Goal: Understand process/instructions: Learn how to perform a task or action

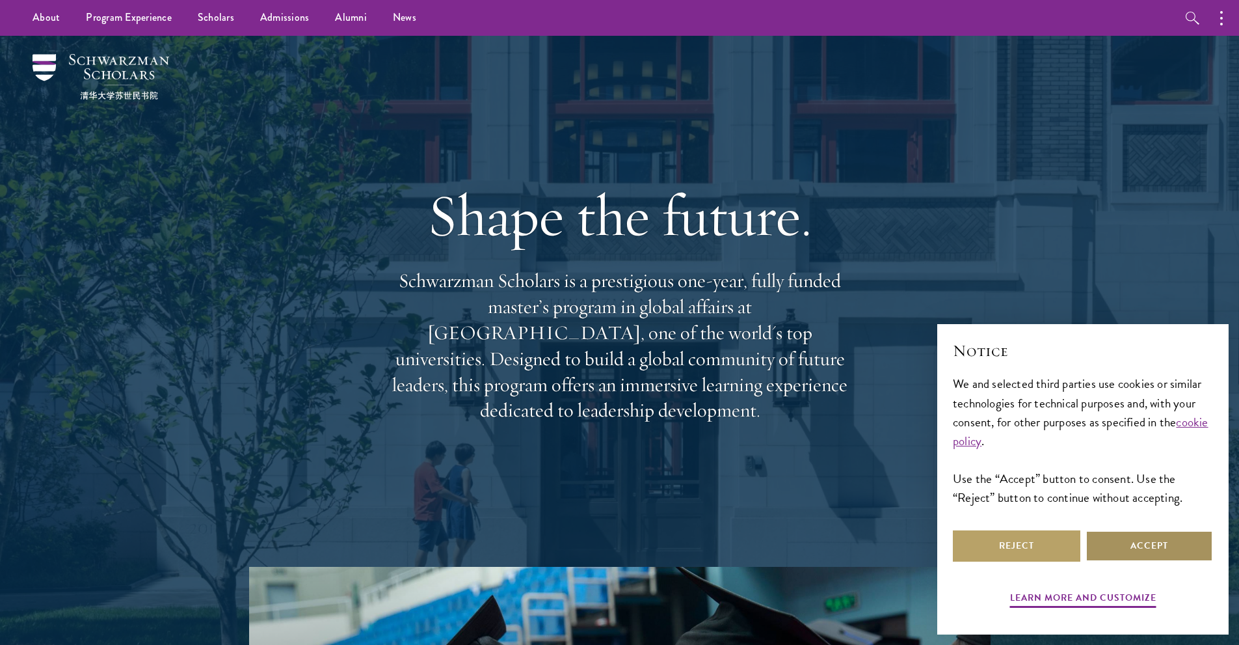
click at [1125, 546] on button "Accept" at bounding box center [1150, 545] width 128 height 31
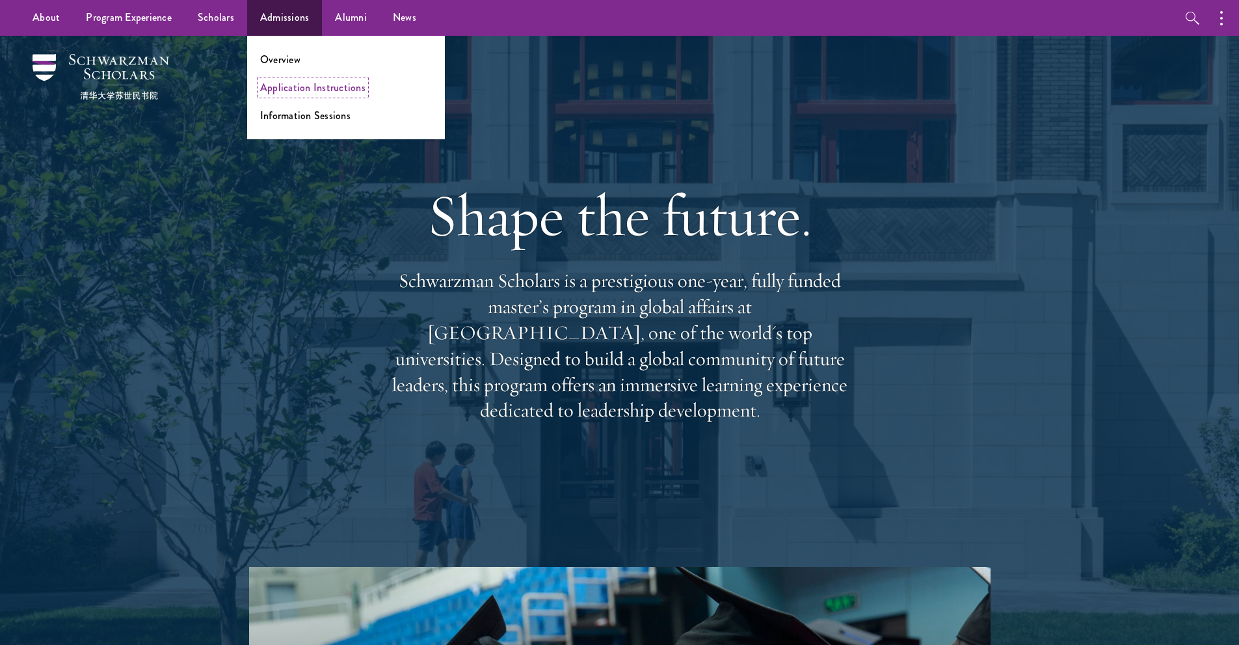
click at [312, 87] on link "Application Instructions" at bounding box center [312, 87] width 105 height 15
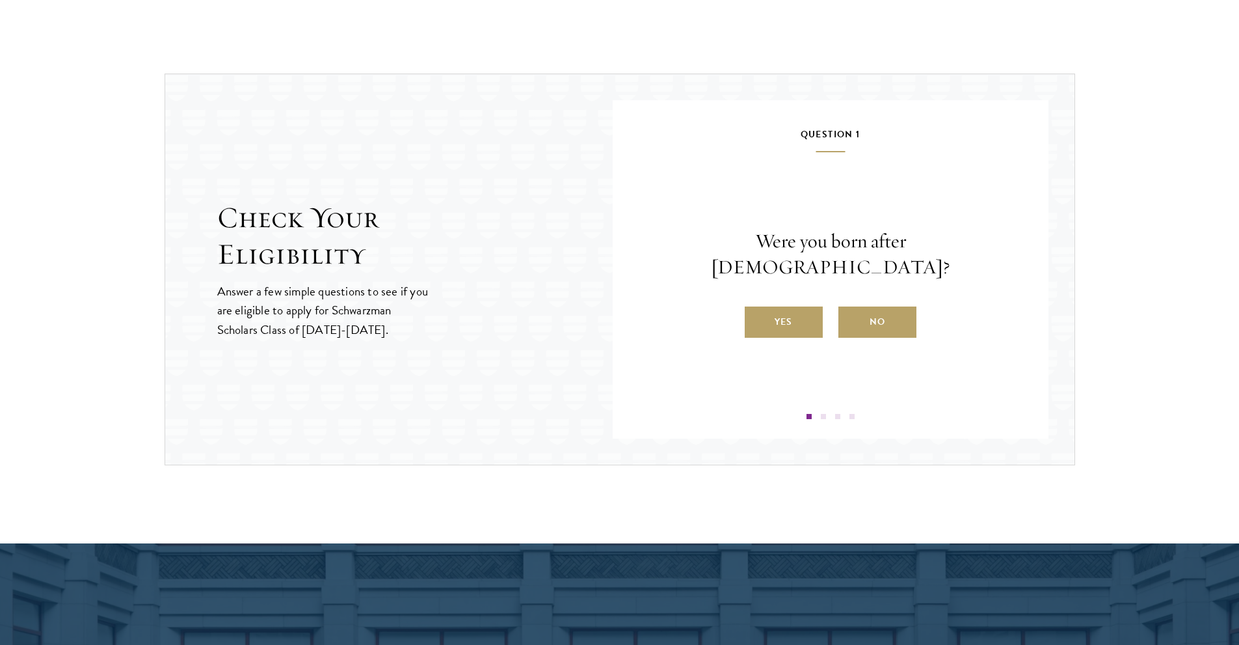
scroll to position [1323, 0]
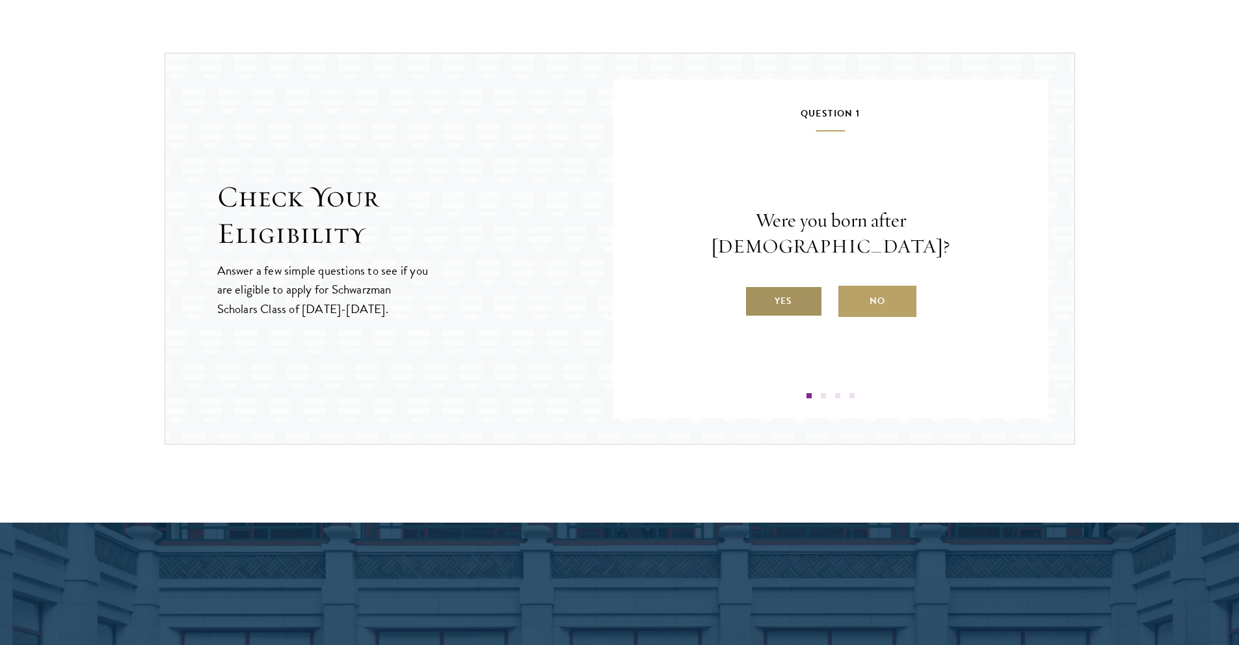
click at [775, 286] on label "Yes" at bounding box center [784, 301] width 78 height 31
click at [757, 287] on input "Yes" at bounding box center [751, 293] width 12 height 12
click at [797, 301] on label "Yes" at bounding box center [784, 301] width 78 height 31
click at [757, 299] on input "Yes" at bounding box center [751, 293] width 12 height 12
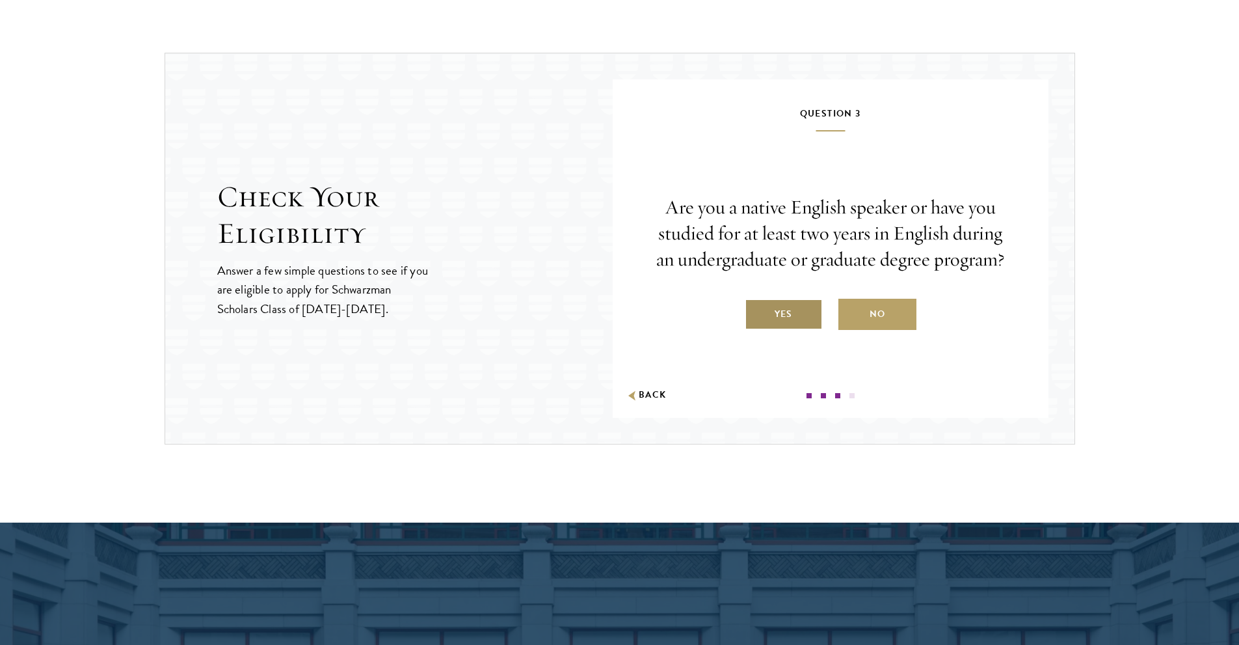
click at [775, 315] on label "Yes" at bounding box center [784, 314] width 78 height 31
click at [757, 312] on input "Yes" at bounding box center [751, 306] width 12 height 12
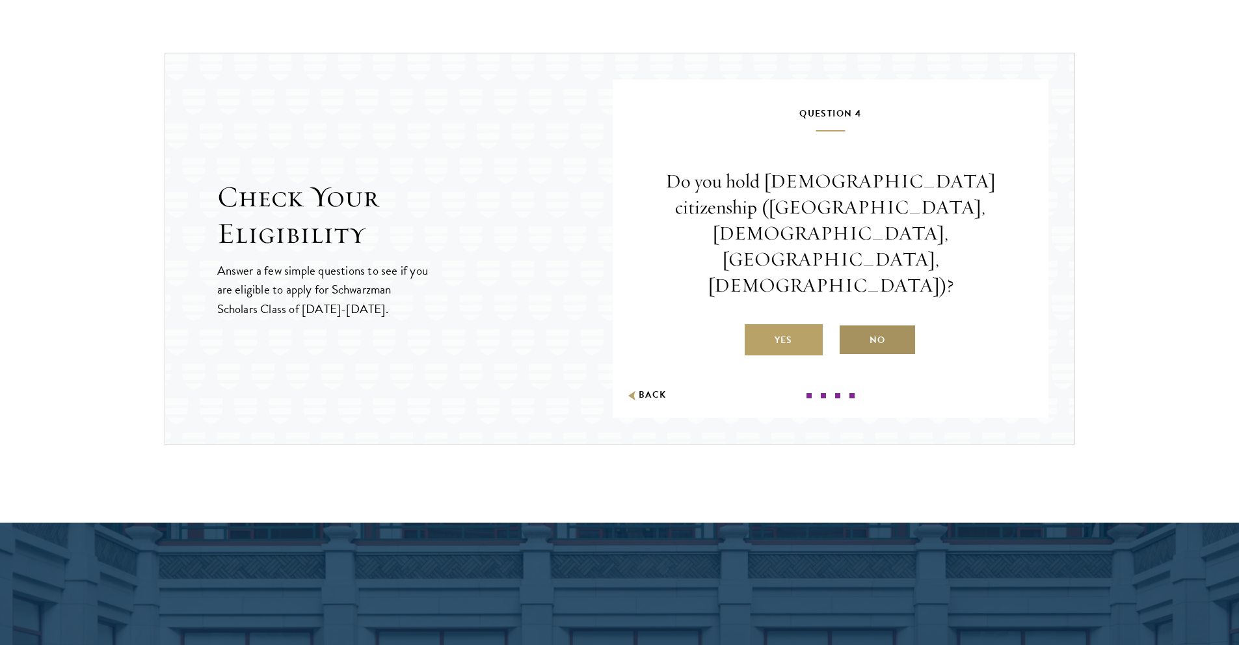
click at [882, 324] on label "No" at bounding box center [878, 339] width 78 height 31
click at [850, 326] on input "No" at bounding box center [845, 332] width 12 height 12
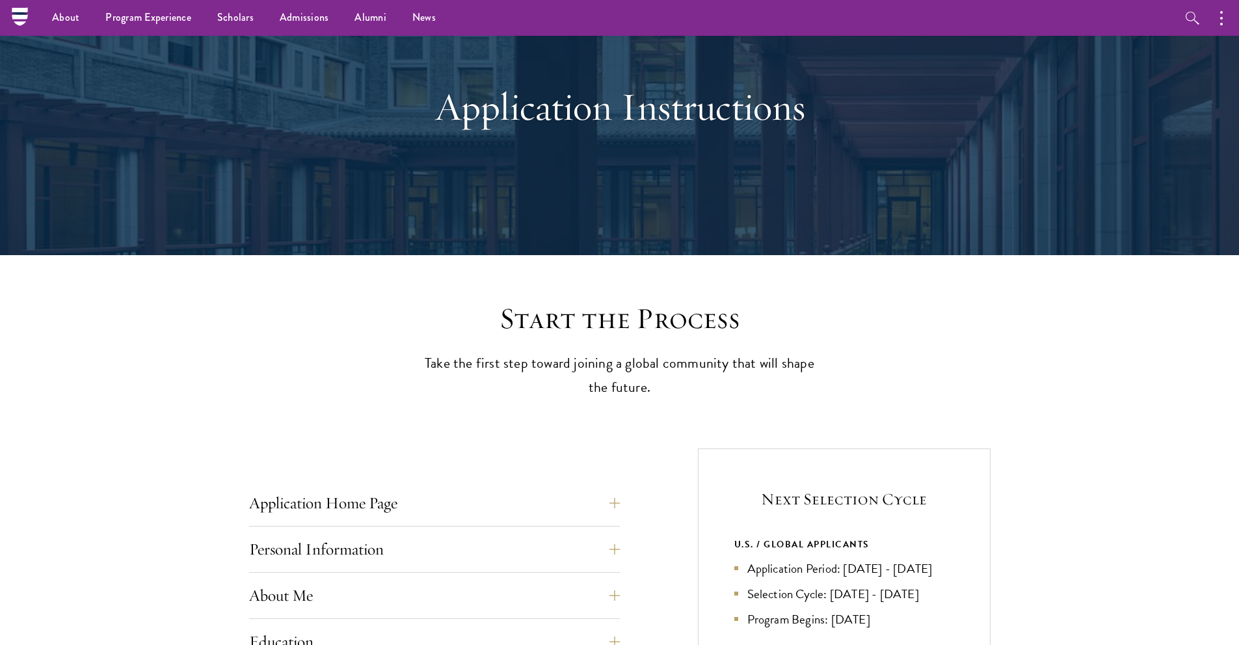
scroll to position [0, 0]
